Goal: Task Accomplishment & Management: Use online tool/utility

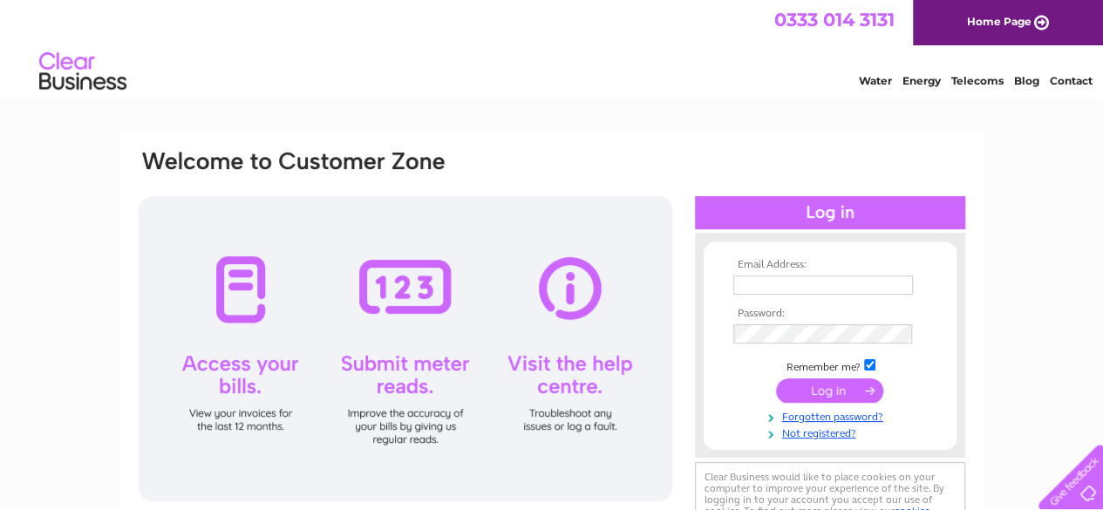
type input "[PERSON_NAME][EMAIL_ADDRESS][DOMAIN_NAME]"
click at [785, 376] on td at bounding box center [830, 390] width 202 height 33
click at [833, 396] on input "submit" at bounding box center [829, 390] width 107 height 24
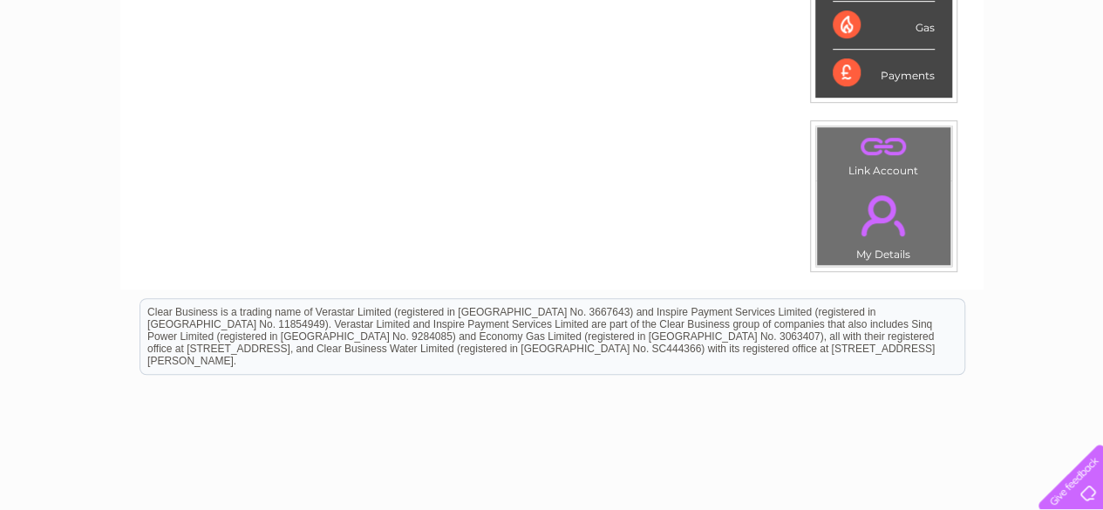
scroll to position [262, 0]
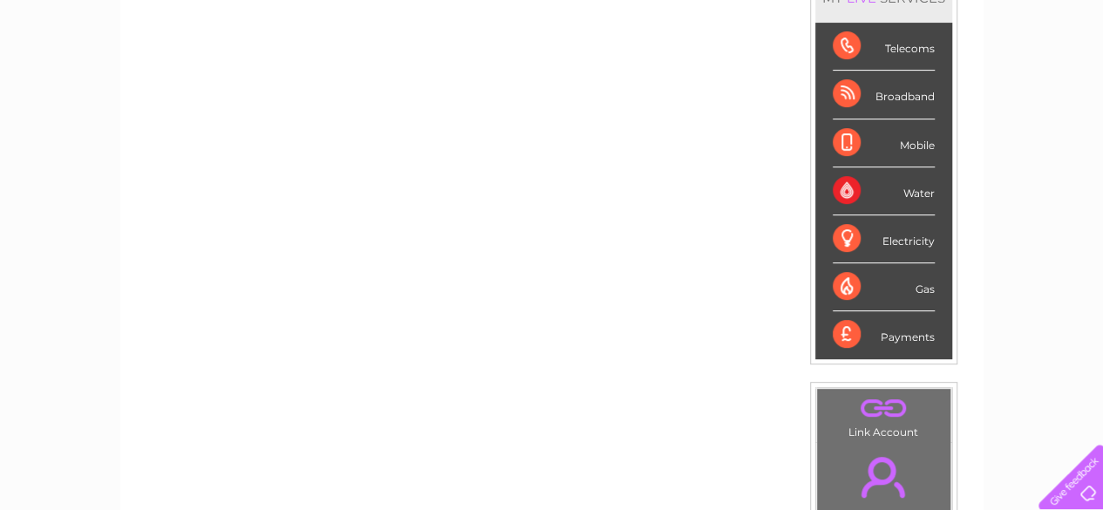
drag, startPoint x: 844, startPoint y: 191, endPoint x: 869, endPoint y: 191, distance: 25.3
click at [844, 191] on div "Water" at bounding box center [884, 191] width 102 height 48
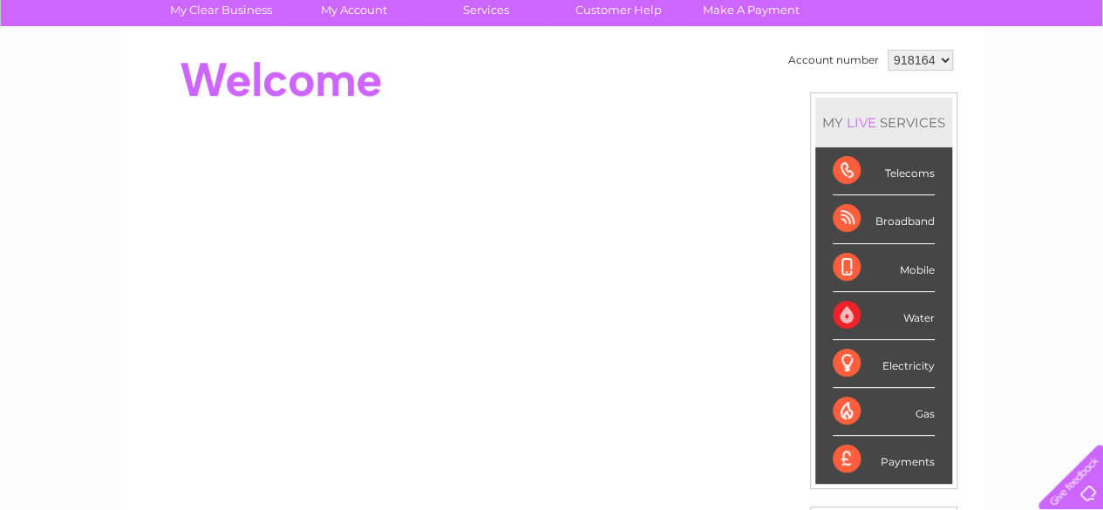
scroll to position [0, 0]
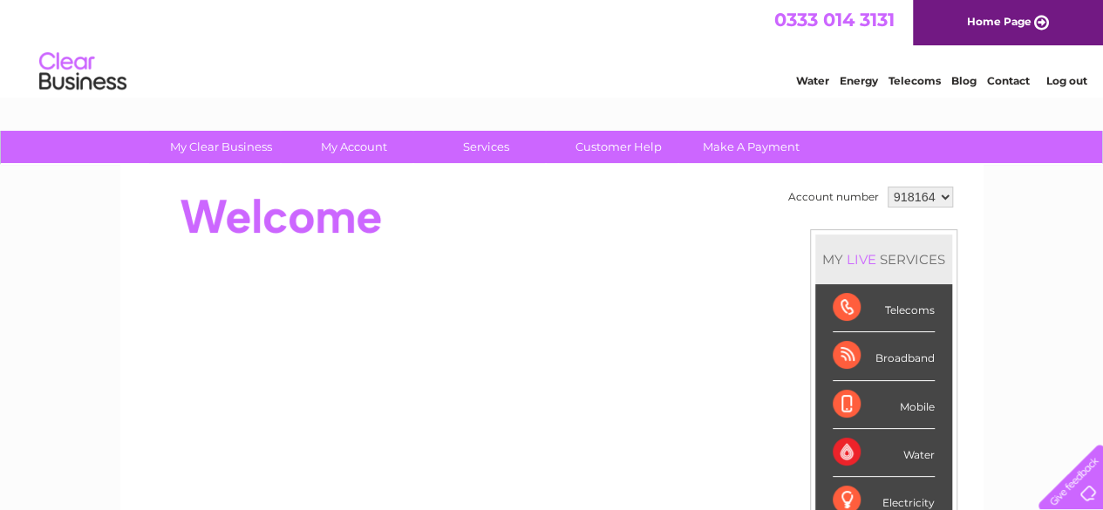
click at [937, 200] on select "918164 923571 926169" at bounding box center [920, 197] width 65 height 21
select select "926169"
click at [888, 187] on select "918164 923571 926169" at bounding box center [920, 197] width 65 height 21
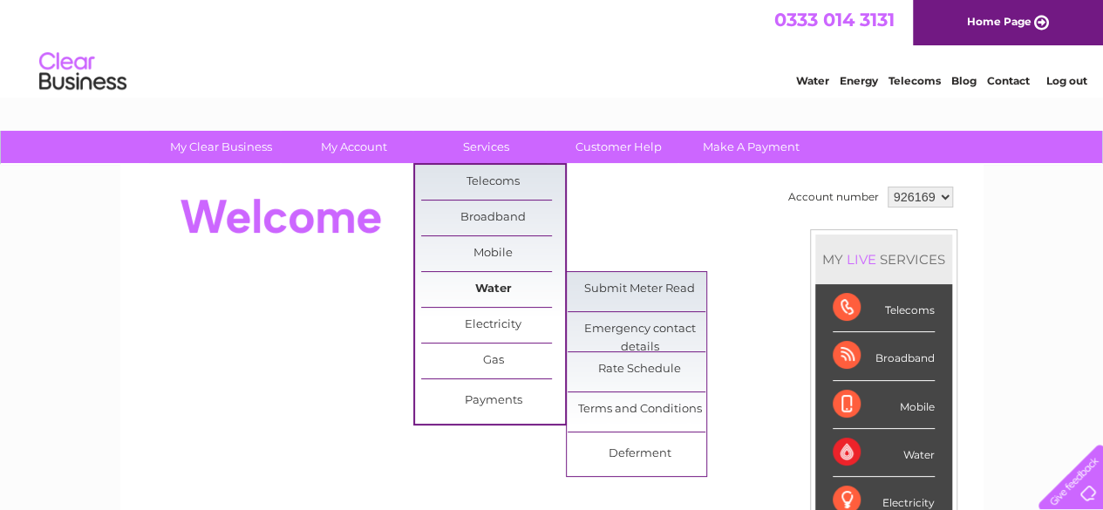
click at [523, 282] on link "Water" at bounding box center [493, 289] width 144 height 35
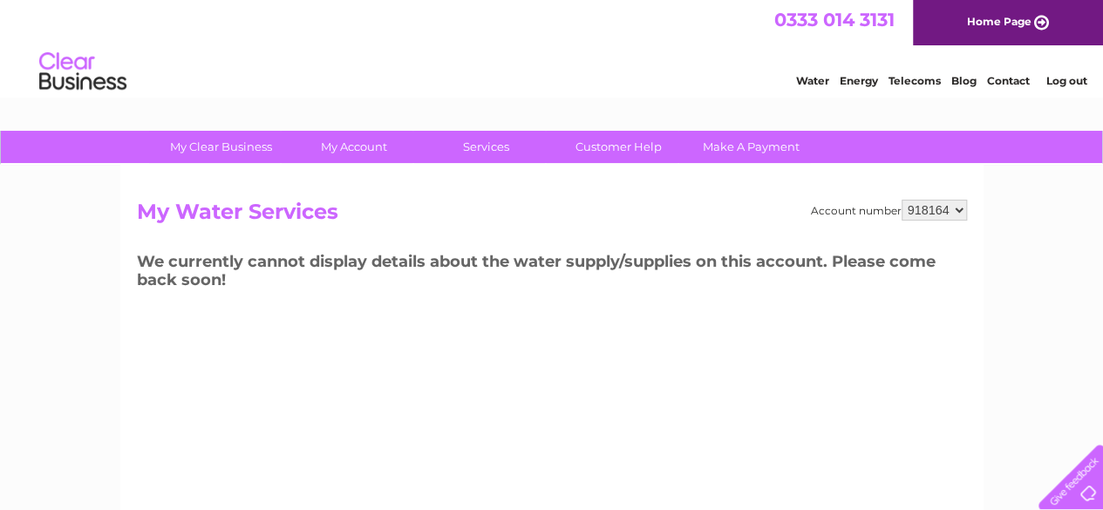
click at [921, 215] on select "918164 923571 926169" at bounding box center [934, 210] width 65 height 21
select select "923571"
click at [902, 200] on select "918164 923571 926169" at bounding box center [934, 210] width 65 height 21
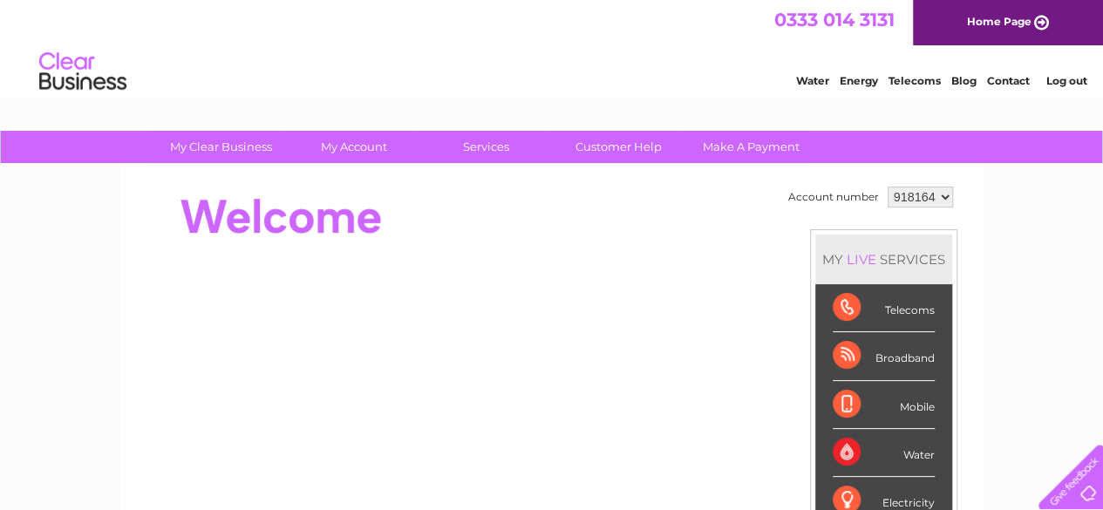
click at [938, 195] on select "918164 923571 926169" at bounding box center [920, 197] width 65 height 21
select select "923571"
click at [888, 187] on select "918164 923571 926169" at bounding box center [920, 197] width 65 height 21
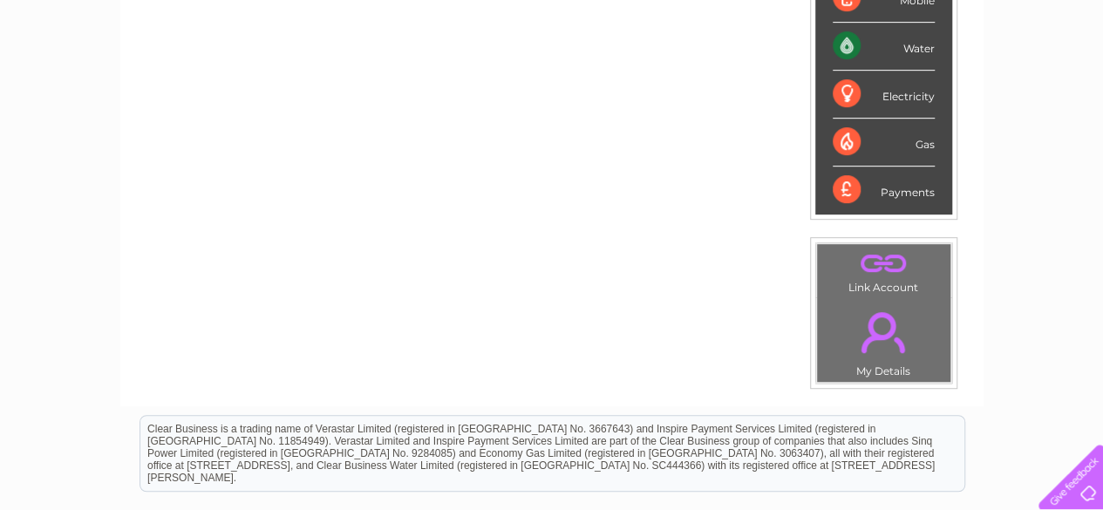
scroll to position [86, 0]
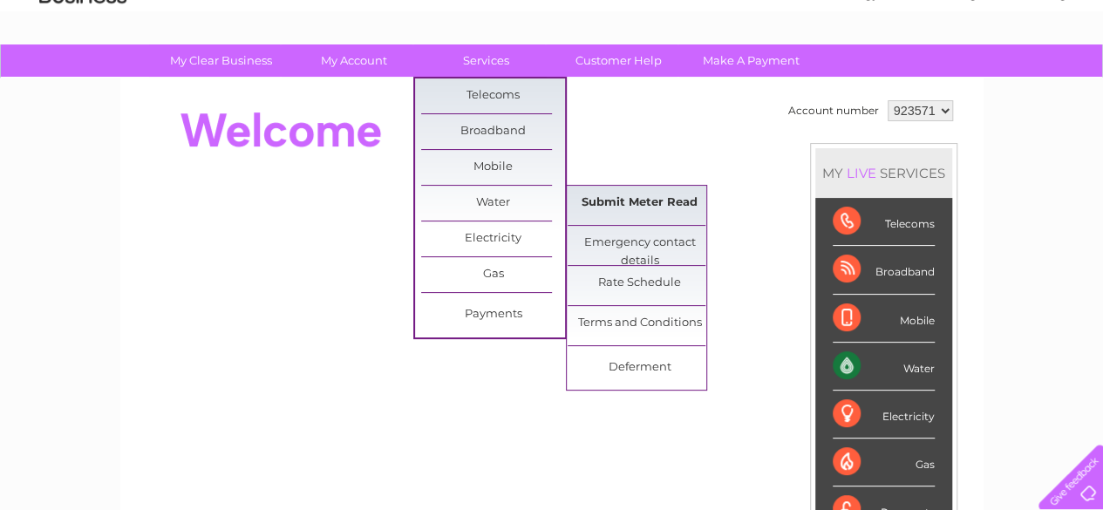
click at [609, 192] on link "Submit Meter Read" at bounding box center [640, 203] width 144 height 35
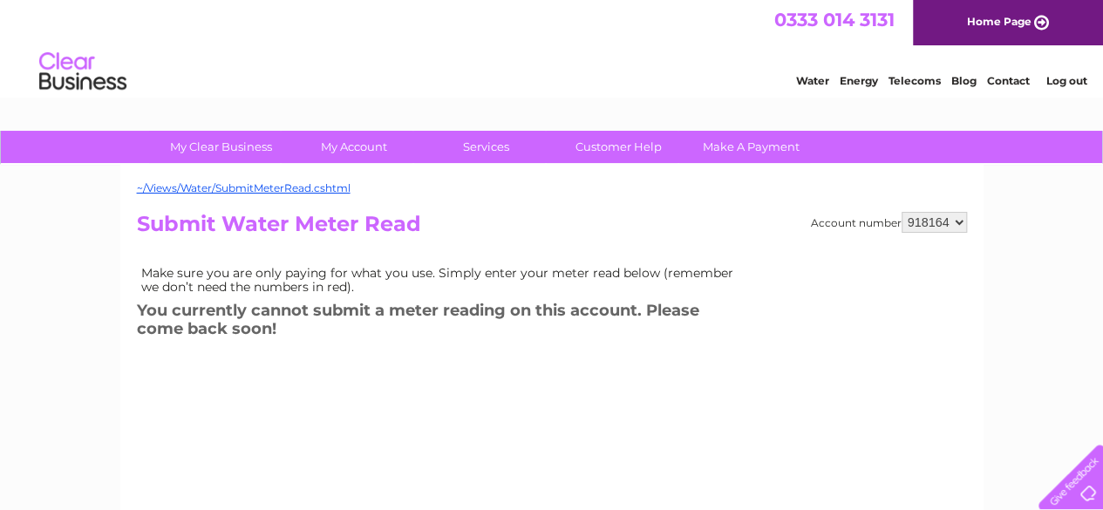
click at [940, 222] on select "918164 923571 926169" at bounding box center [934, 222] width 65 height 21
select select "923571"
click at [902, 212] on select "918164 923571 926169" at bounding box center [934, 222] width 65 height 21
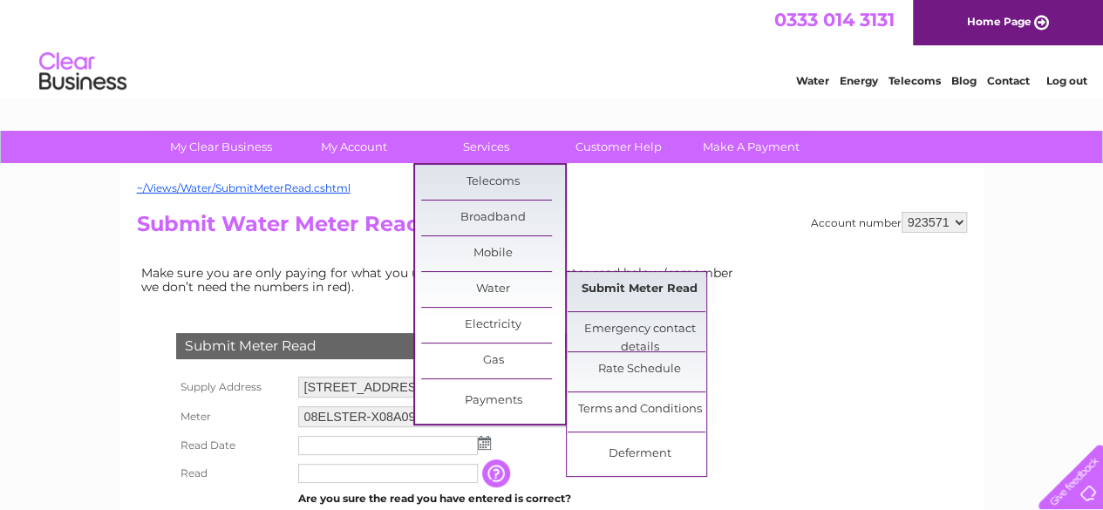
click at [638, 290] on link "Submit Meter Read" at bounding box center [640, 289] width 144 height 35
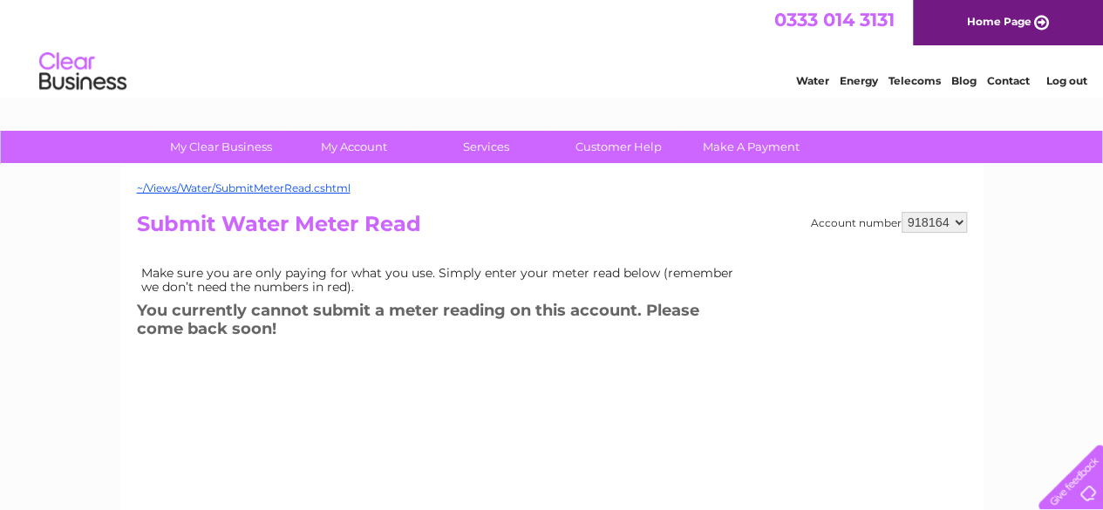
click at [926, 214] on select "918164 923571 926169" at bounding box center [934, 222] width 65 height 21
select select "923571"
click at [902, 212] on select "918164 923571 926169" at bounding box center [934, 222] width 65 height 21
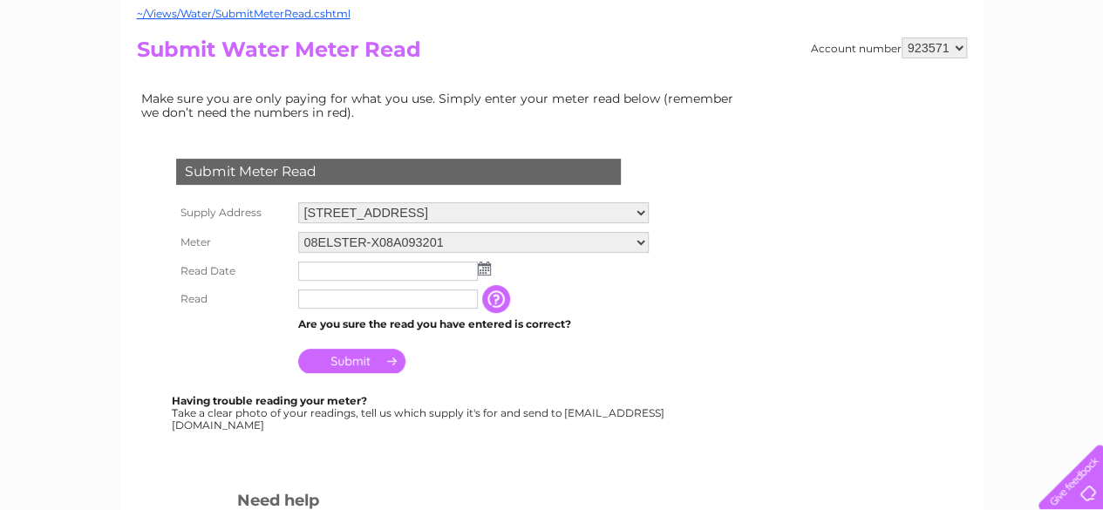
click at [490, 304] on input "button" at bounding box center [497, 299] width 31 height 28
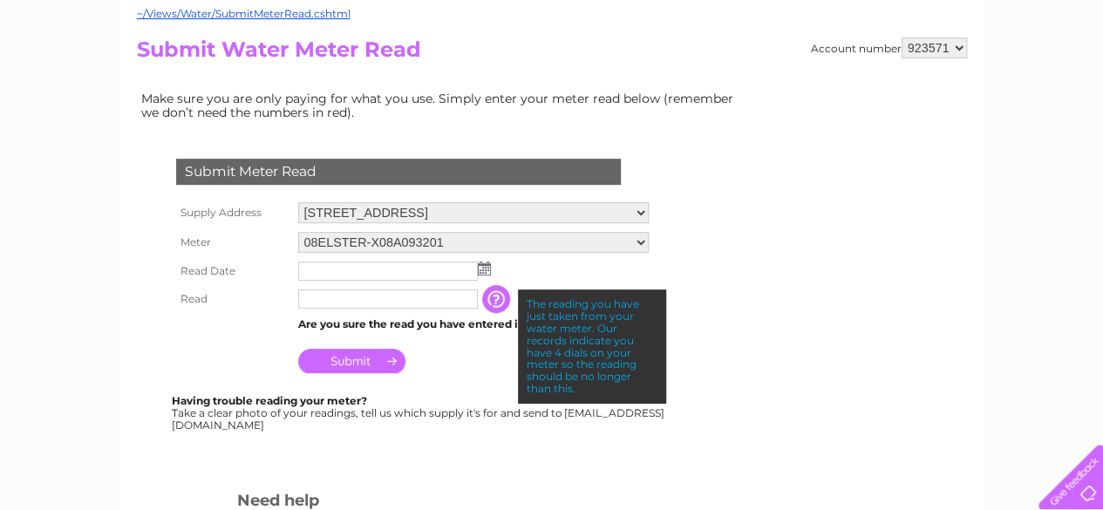
click at [446, 303] on input "text" at bounding box center [388, 298] width 180 height 19
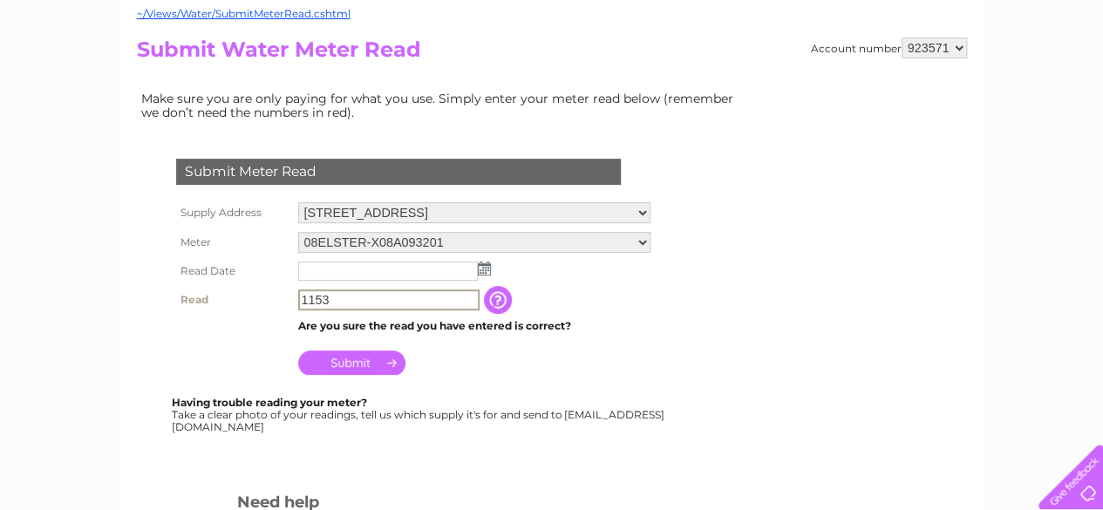
type input "1153"
click at [485, 268] on img at bounding box center [484, 269] width 13 height 14
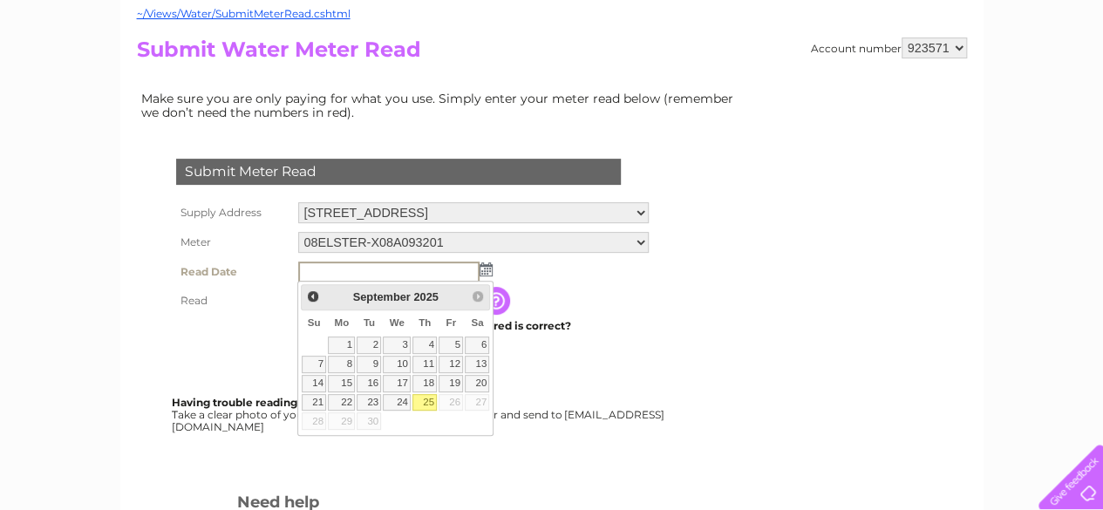
click at [424, 399] on link "25" at bounding box center [424, 402] width 24 height 17
type input "2025/09/25"
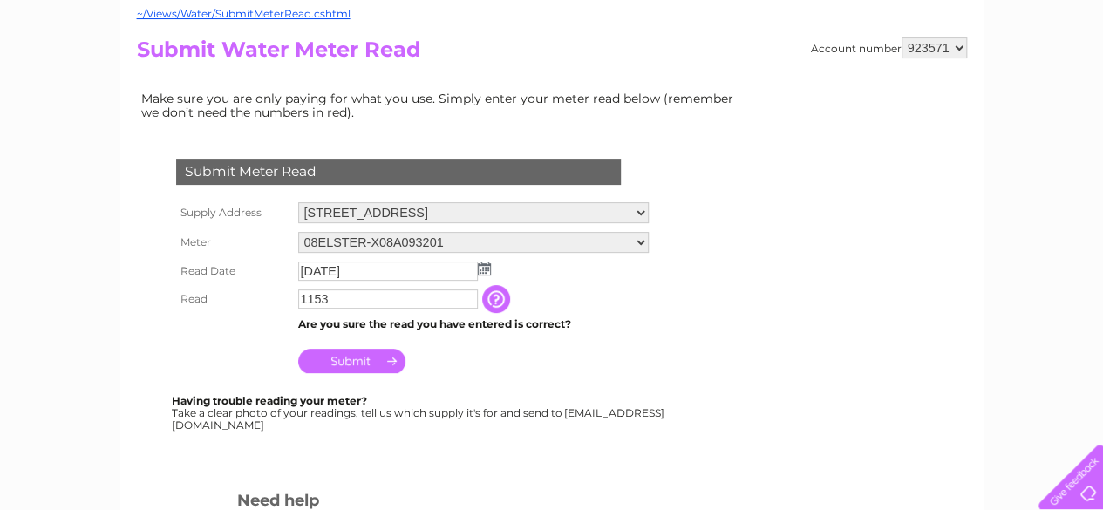
click at [391, 357] on input "Submit" at bounding box center [351, 361] width 107 height 24
